Goal: Task Accomplishment & Management: Manage account settings

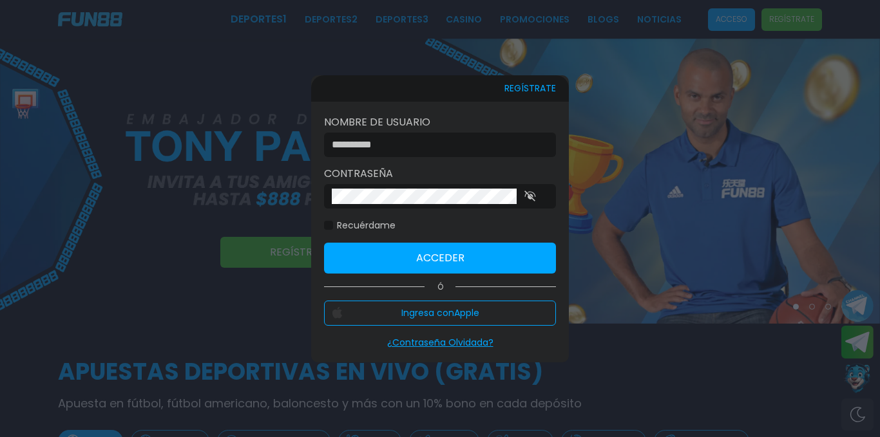
click at [423, 137] on input at bounding box center [436, 144] width 209 height 15
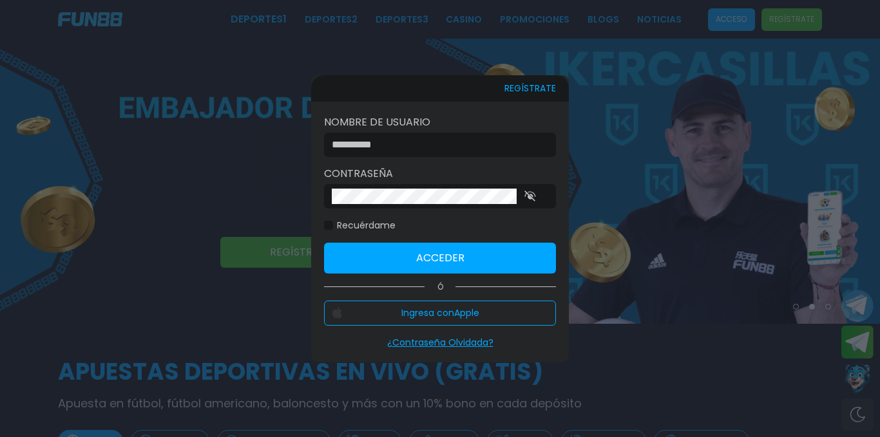
click at [392, 144] on input at bounding box center [436, 144] width 209 height 15
click at [444, 147] on div at bounding box center [440, 145] width 232 height 24
click at [448, 137] on input at bounding box center [436, 144] width 209 height 15
type input "**********"
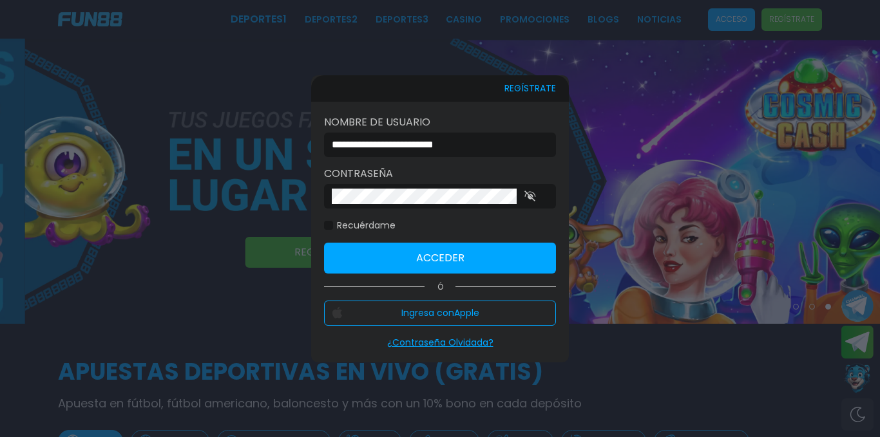
click at [385, 199] on div at bounding box center [440, 196] width 232 height 24
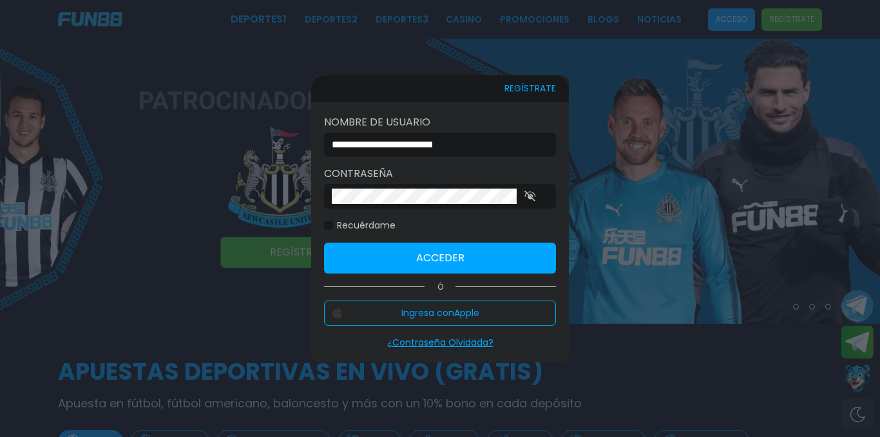
click at [536, 195] on icon "button" at bounding box center [530, 196] width 12 height 11
click button "Acceder" at bounding box center [440, 258] width 232 height 31
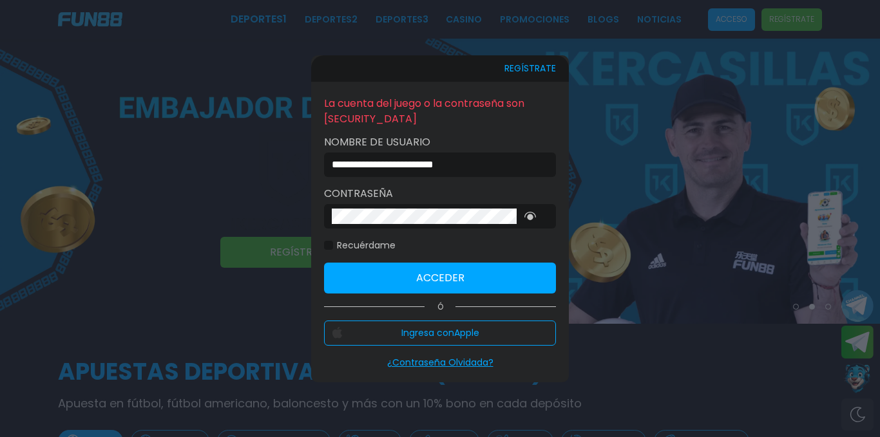
click button "Acceder" at bounding box center [440, 278] width 232 height 31
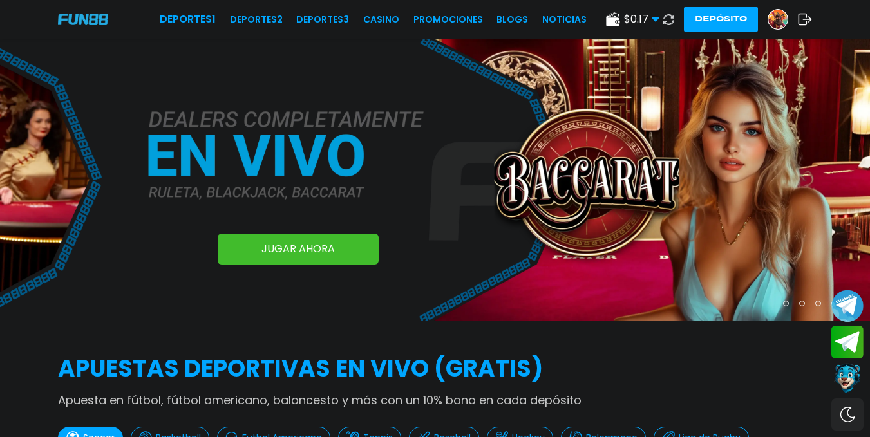
click at [724, 7] on button "Depósito" at bounding box center [721, 19] width 74 height 24
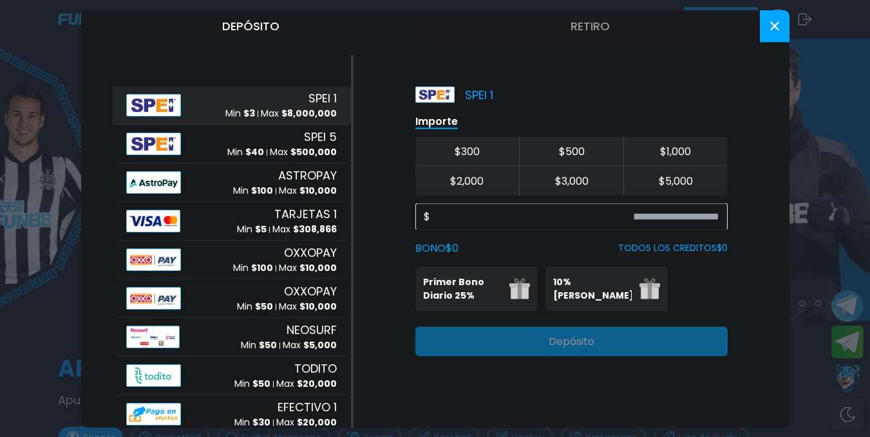
click at [692, 311] on div "Primer Bono Diario 25% Se puede solicitar una vez al día 10% Bono Ilimitado Bon…" at bounding box center [572, 288] width 312 height 45
